Goal: Transaction & Acquisition: Purchase product/service

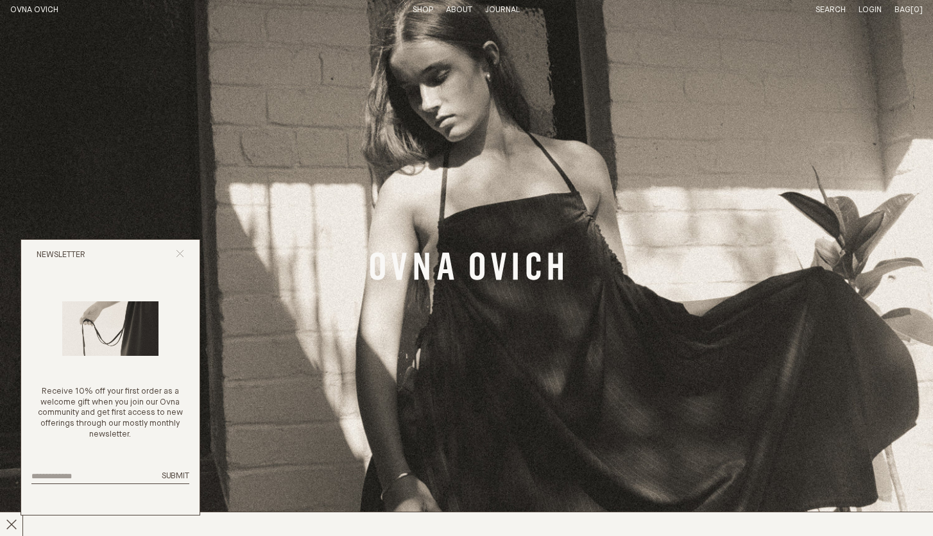
click at [181, 255] on icon "Close popup" at bounding box center [180, 253] width 8 height 8
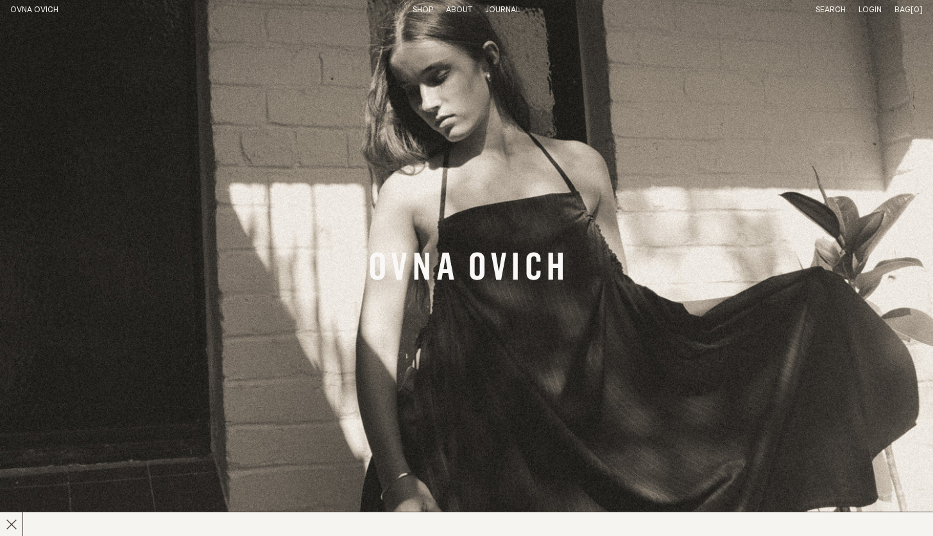
click at [37, 10] on link "OVNA OVICH" at bounding box center [34, 10] width 48 height 8
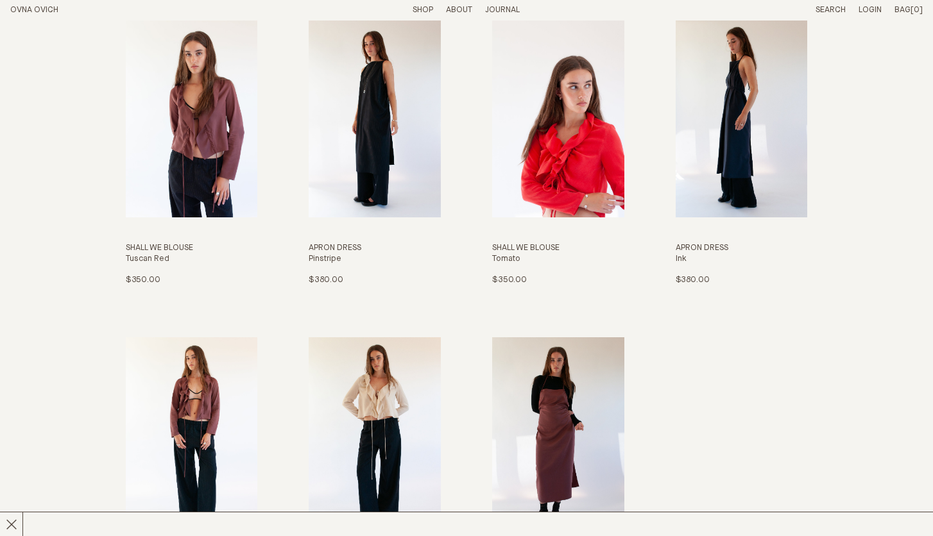
scroll to position [1616, 0]
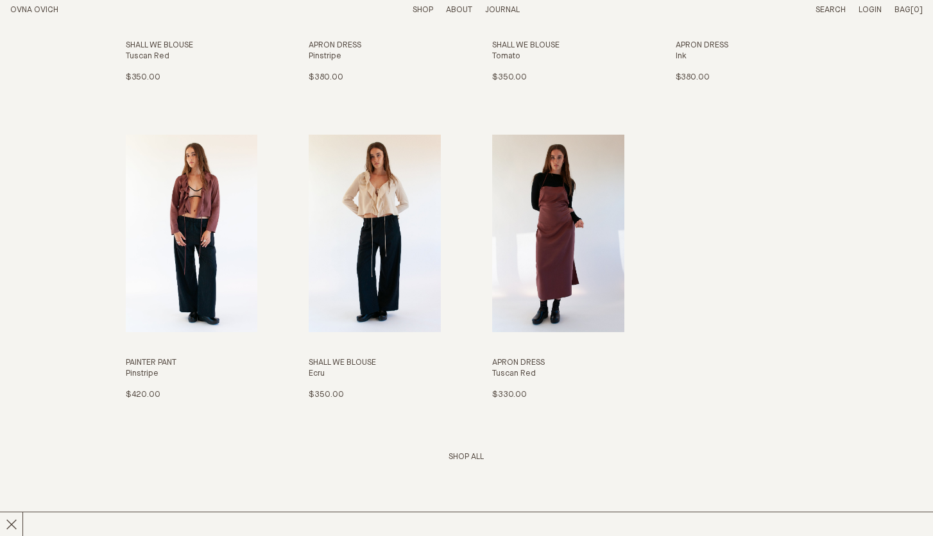
click at [472, 454] on link "Shop All" at bounding box center [465, 457] width 35 height 8
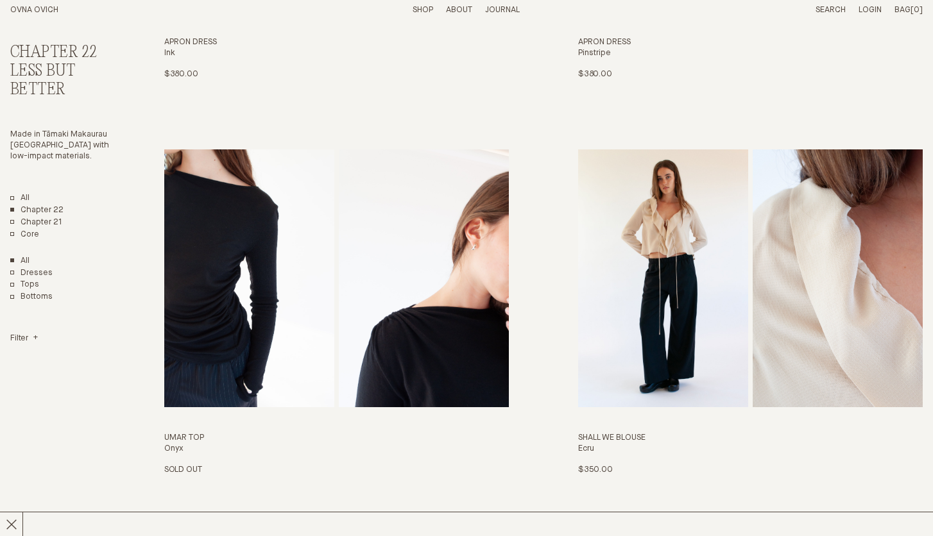
scroll to position [802, 0]
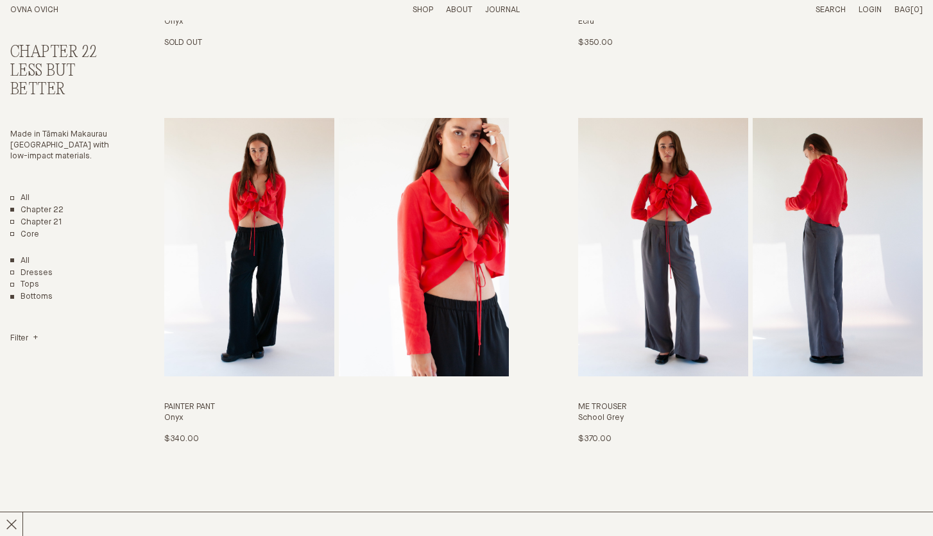
click at [33, 292] on link "Bottoms" at bounding box center [31, 297] width 42 height 11
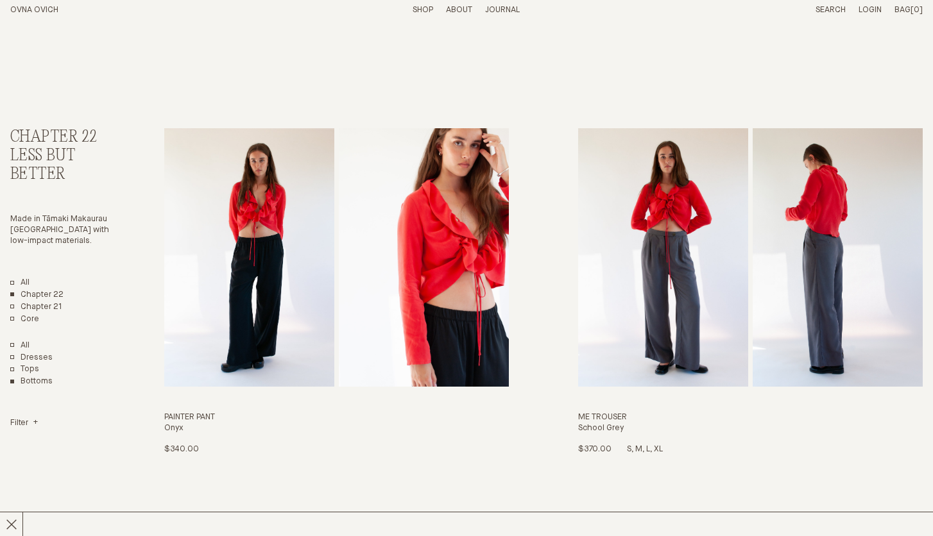
click at [607, 421] on h3 "Me Trouser" at bounding box center [750, 417] width 344 height 11
click at [631, 342] on img "Me Trouser" at bounding box center [663, 257] width 170 height 258
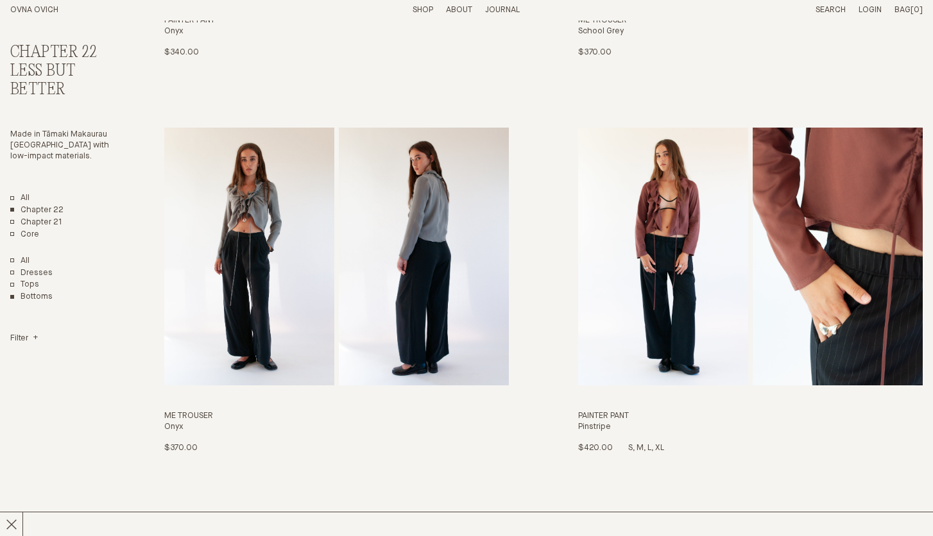
click at [739, 358] on img "Painter Pant" at bounding box center [663, 257] width 170 height 258
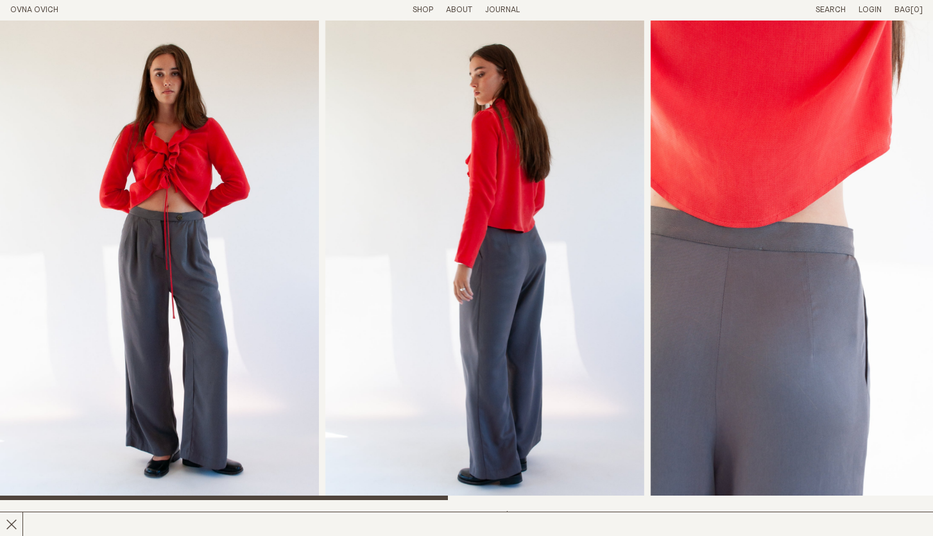
click at [761, 336] on img "3 / 6" at bounding box center [809, 261] width 319 height 480
click at [490, 342] on img "2 / 6" at bounding box center [484, 261] width 319 height 480
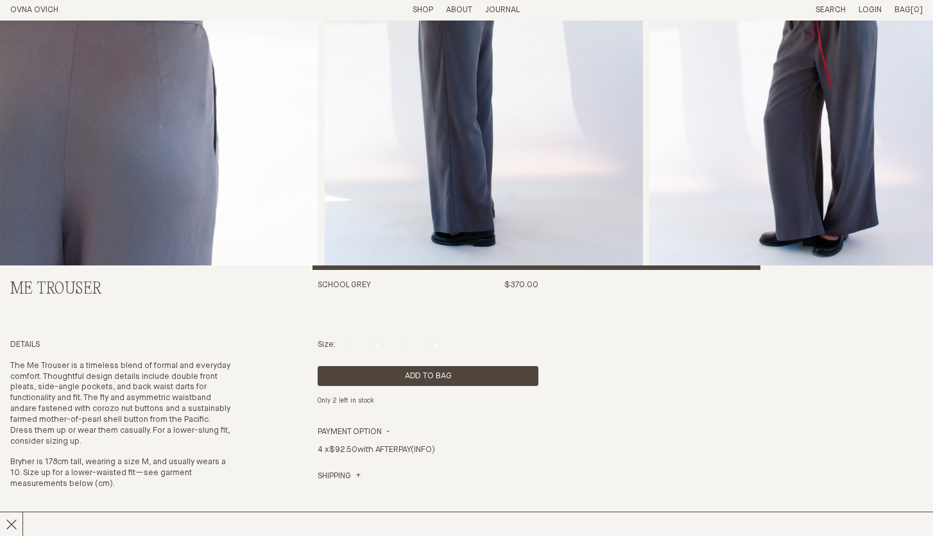
click at [728, 269] on div at bounding box center [536, 268] width 448 height 5
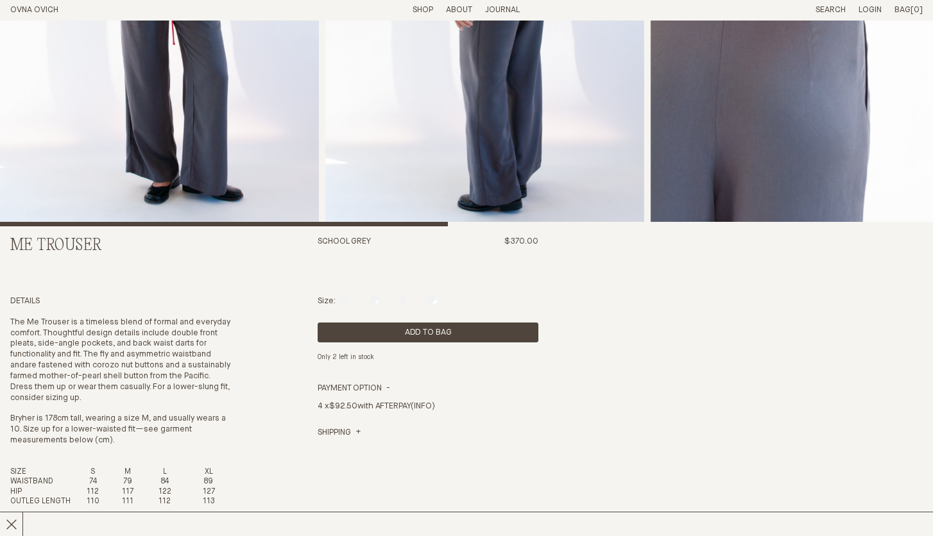
scroll to position [44, 0]
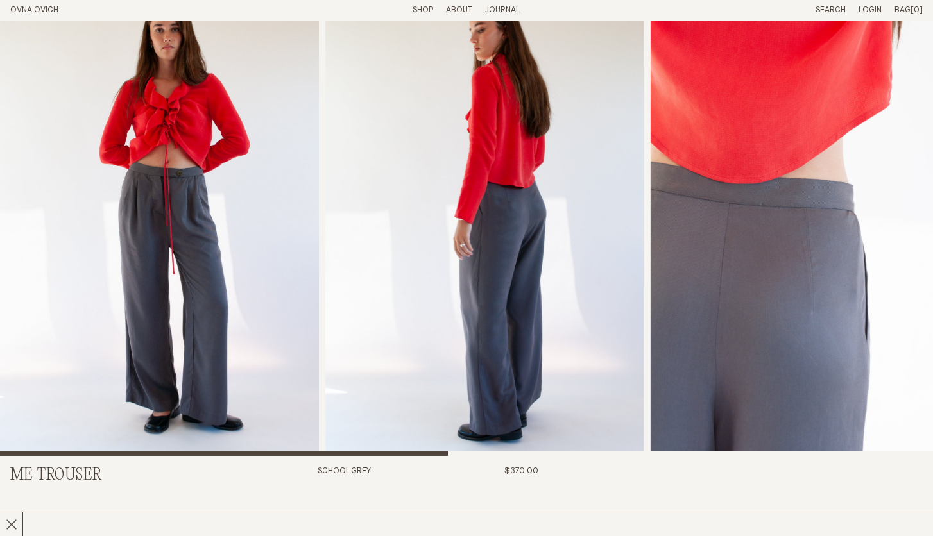
click at [578, 453] on div at bounding box center [466, 454] width 933 height 5
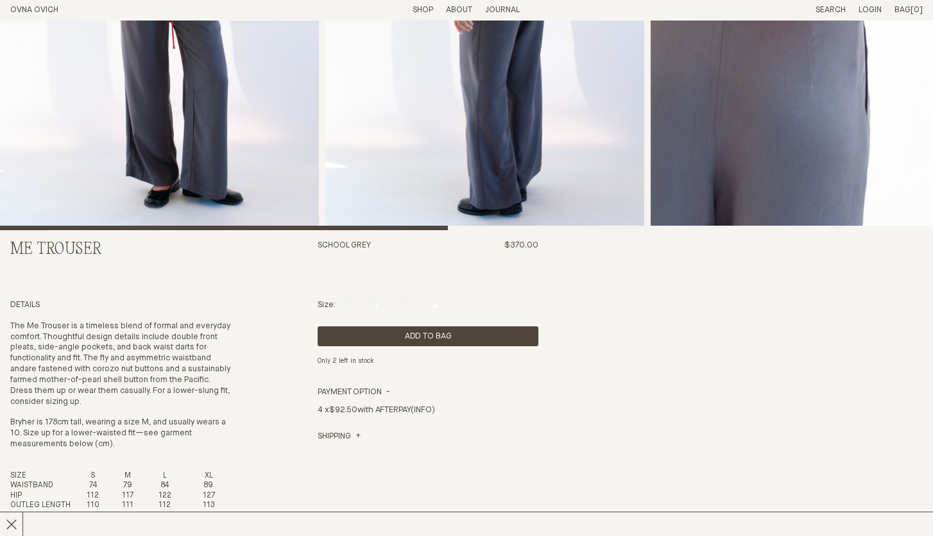
click at [439, 304] on div "Size: S M L XL" at bounding box center [427, 305] width 221 height 11
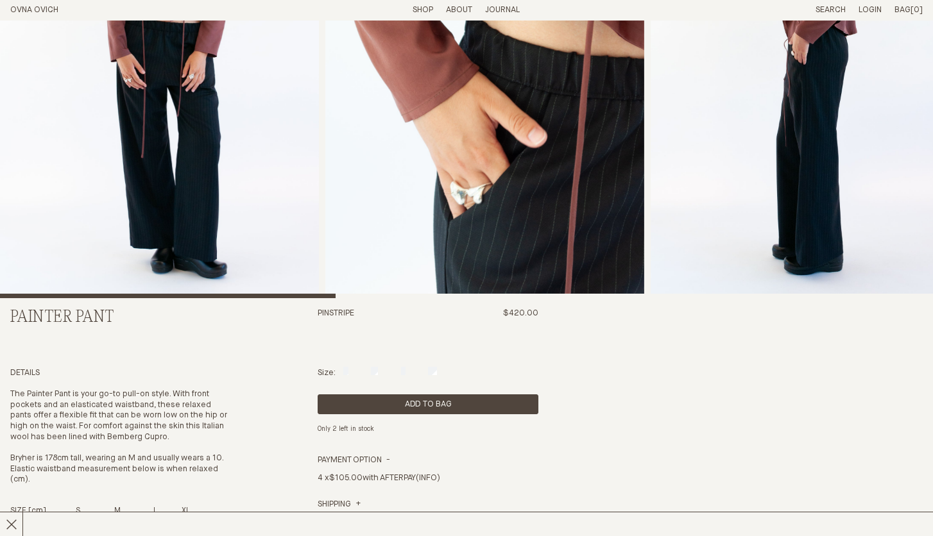
scroll to position [122, 0]
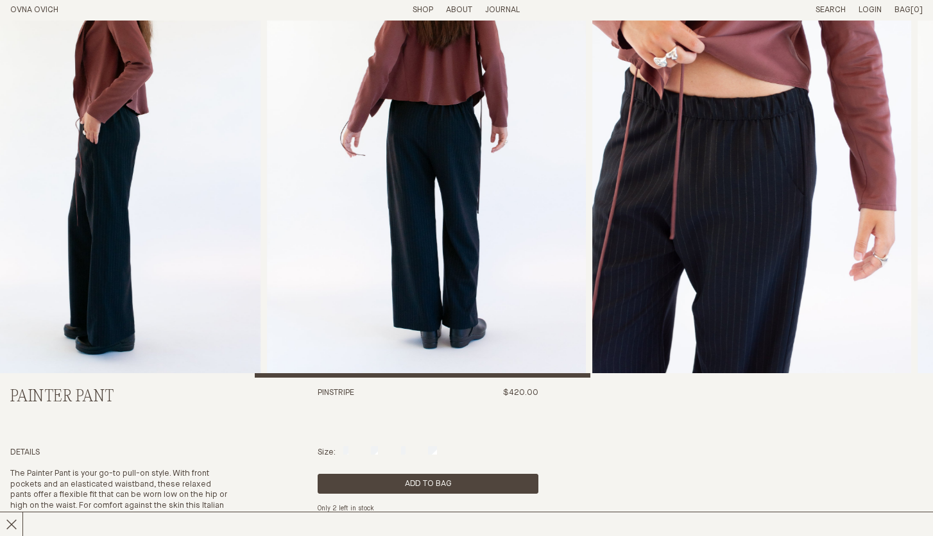
click at [571, 369] on div at bounding box center [466, 138] width 933 height 480
